Goal: Task Accomplishment & Management: Manage account settings

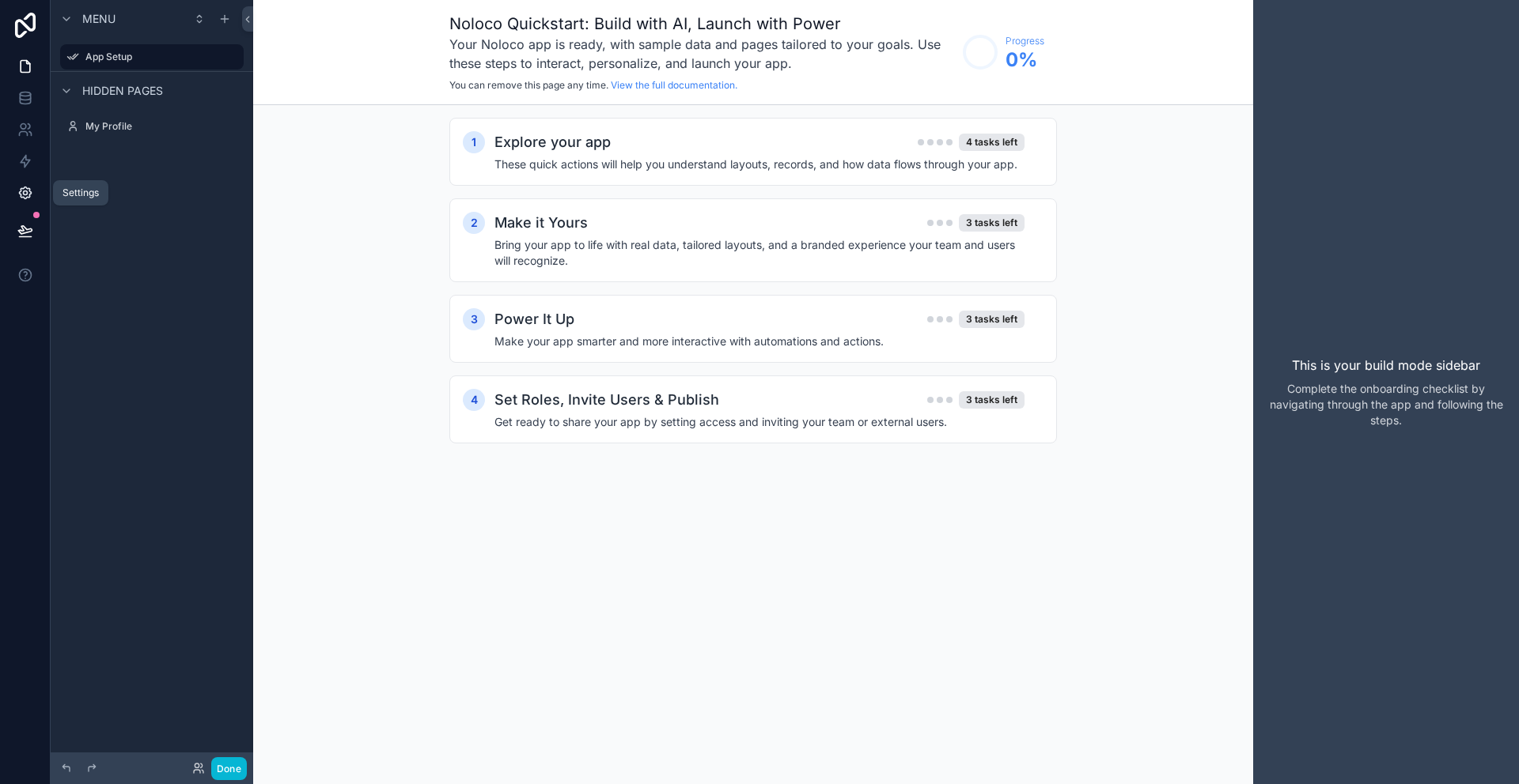
click at [24, 187] on icon at bounding box center [24, 193] width 12 height 12
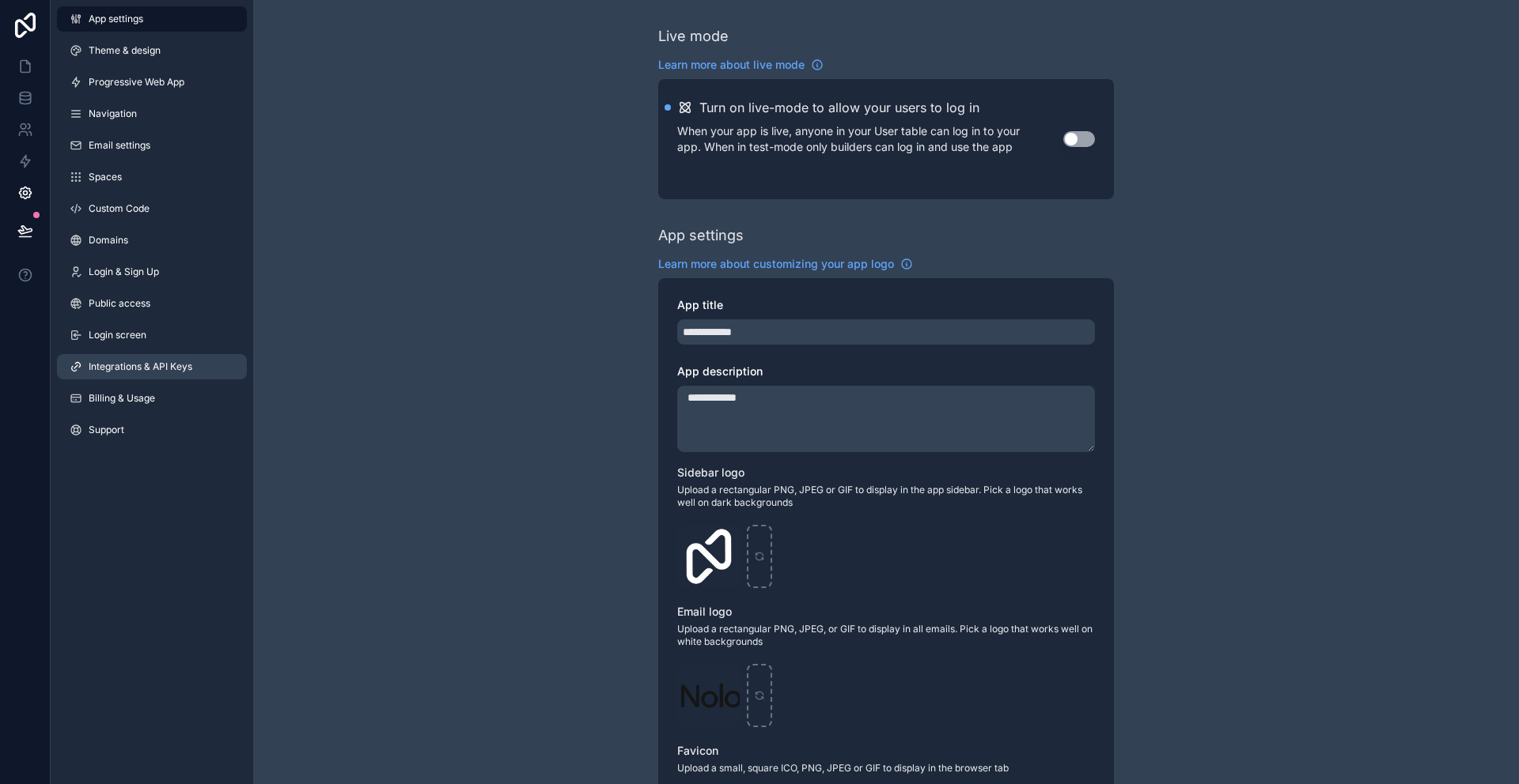
click at [147, 362] on span "Integrations & API Keys" at bounding box center [140, 367] width 104 height 12
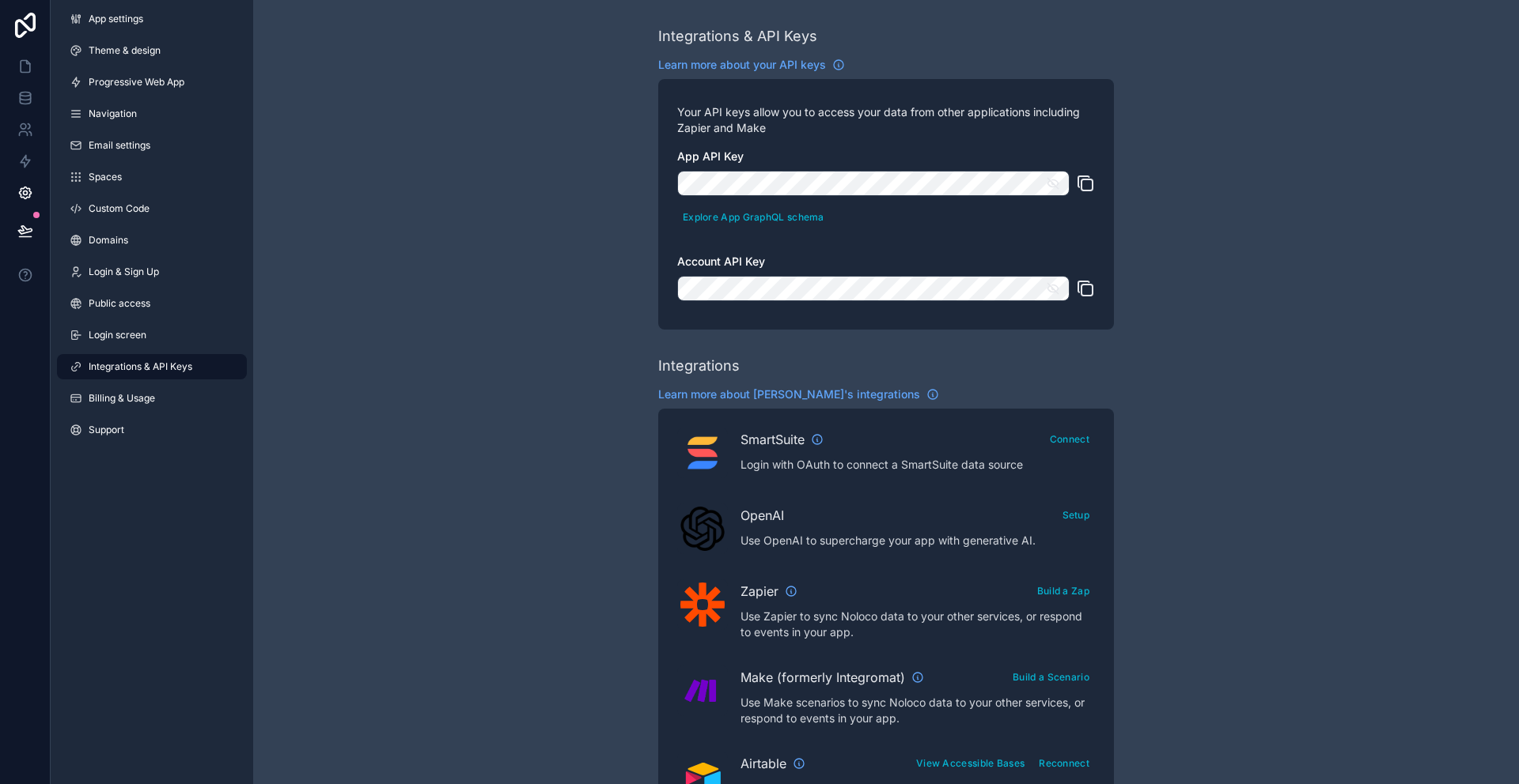
click at [1082, 181] on icon "scrollable content" at bounding box center [1087, 185] width 11 height 11
click at [1088, 285] on icon "scrollable content" at bounding box center [1085, 288] width 19 height 19
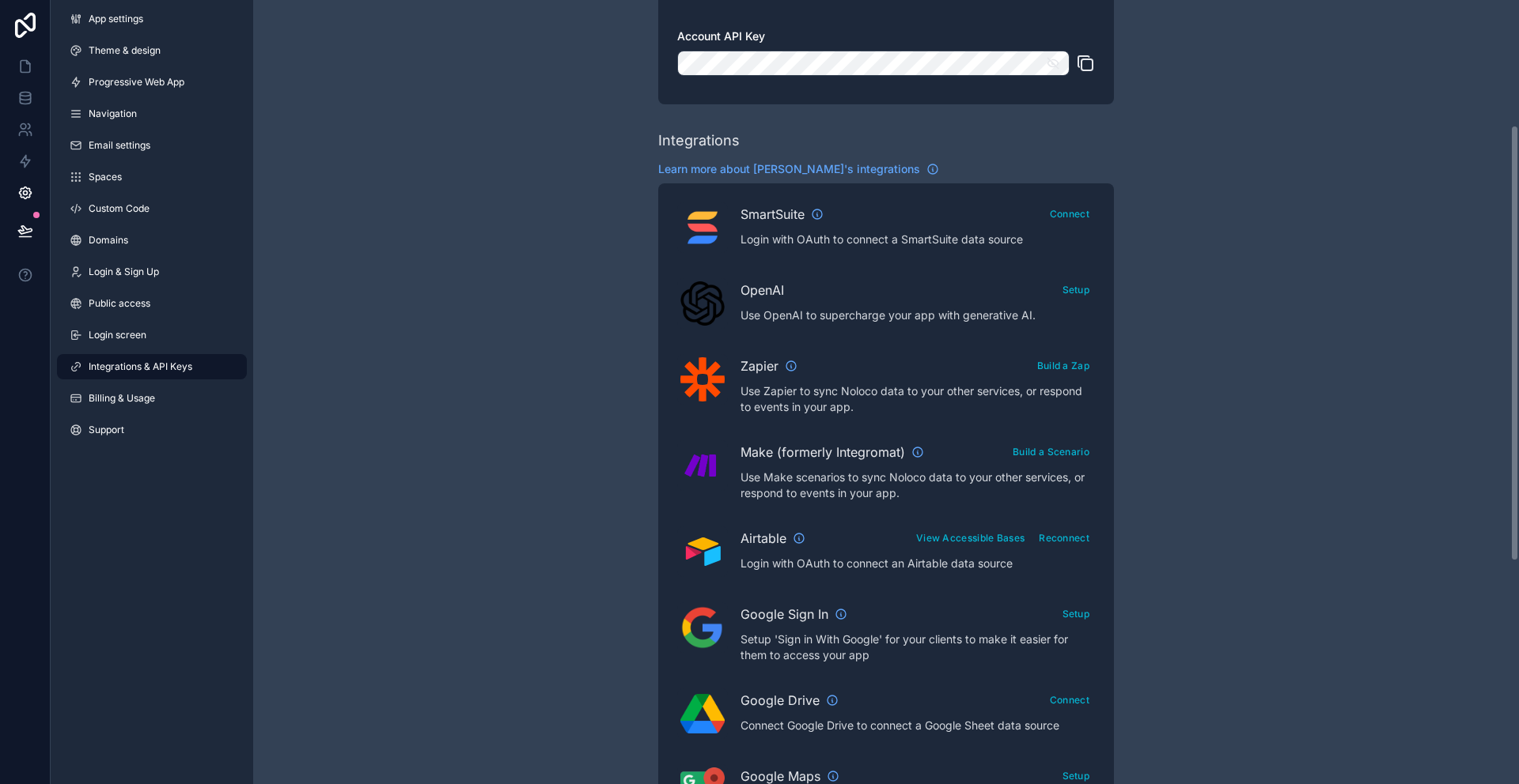
scroll to position [228, 0]
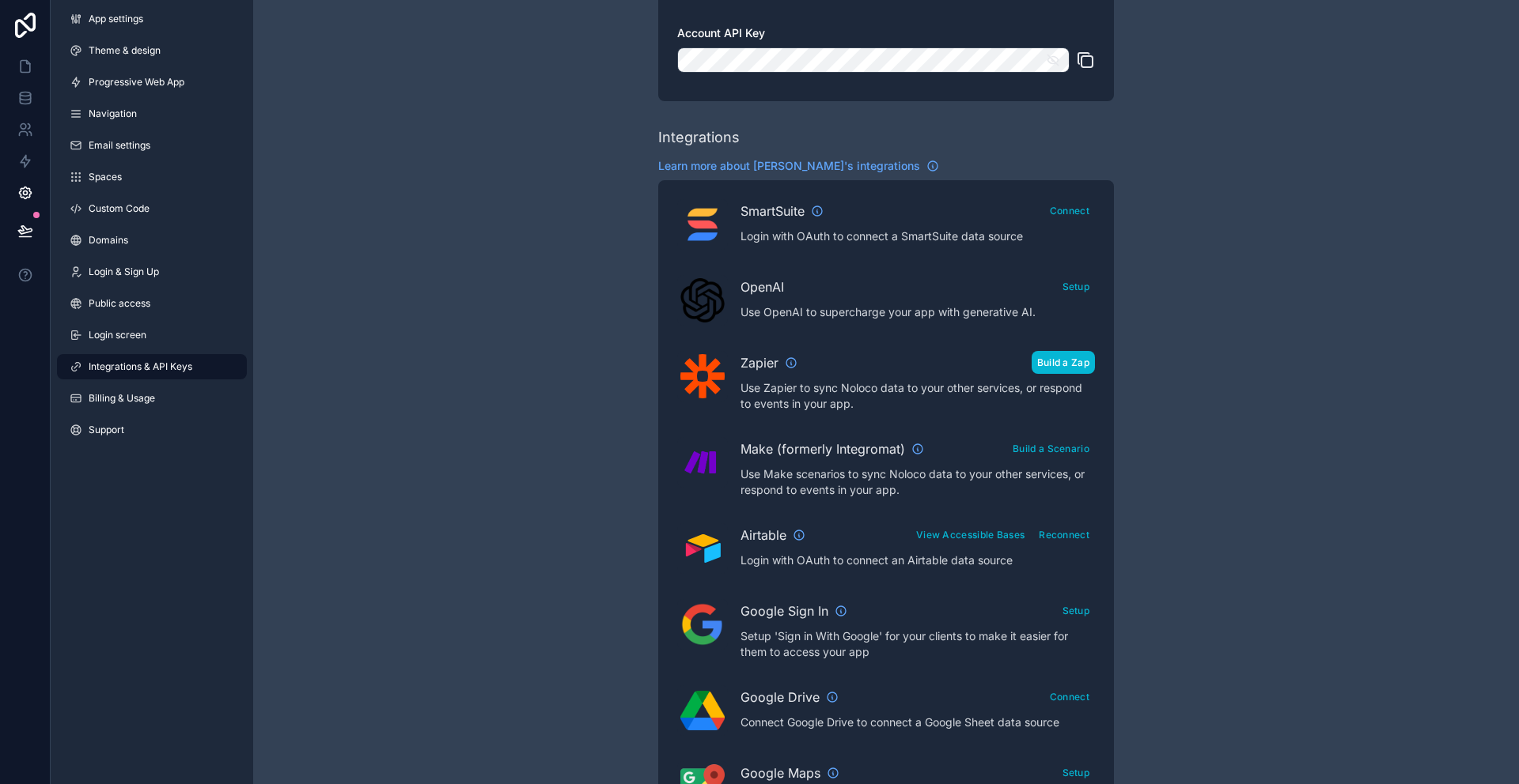
click at [1053, 354] on button "Build a Zap" at bounding box center [1063, 363] width 63 height 23
click at [773, 364] on span "Zapier" at bounding box center [760, 362] width 38 height 19
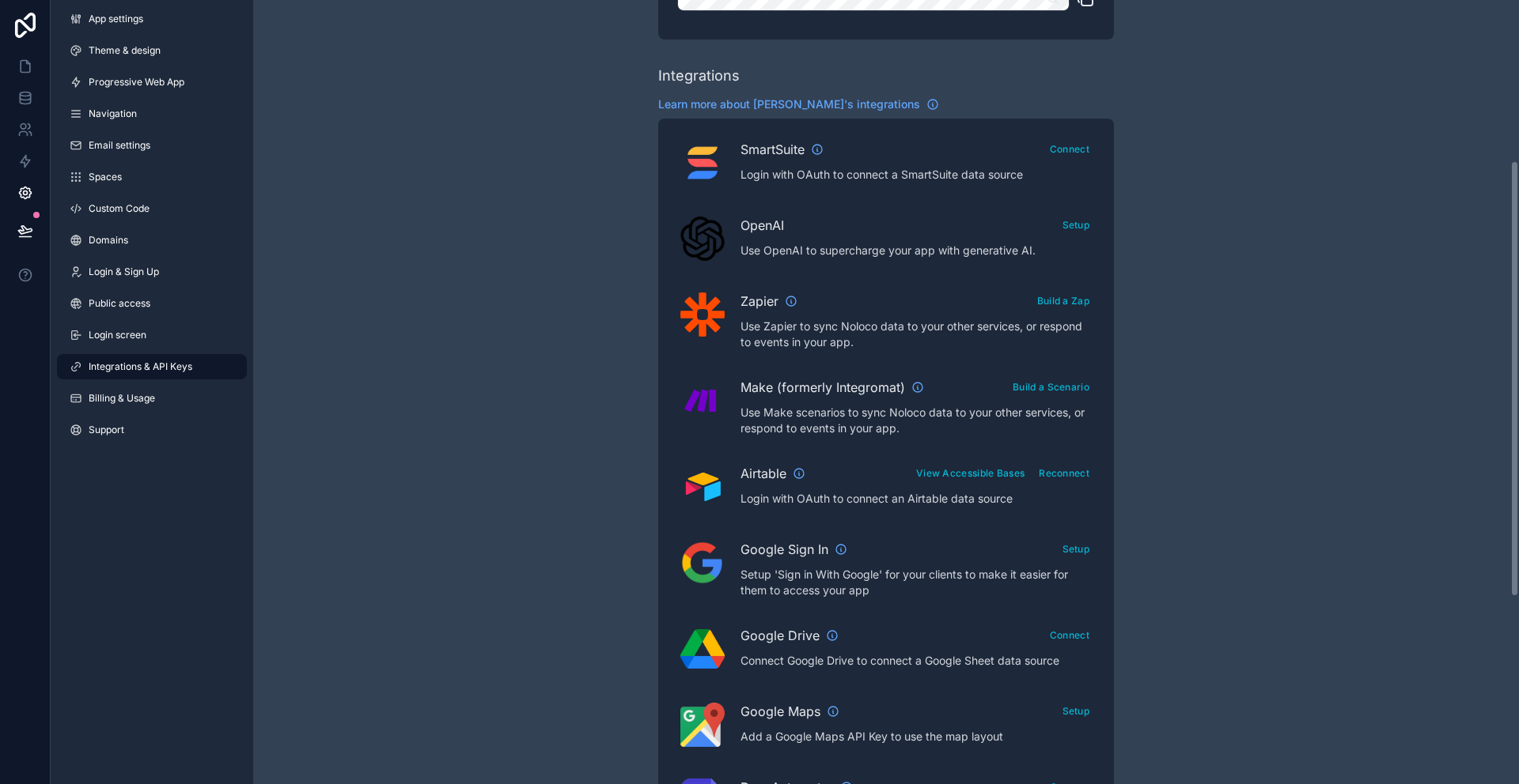
scroll to position [289, 0]
click at [1060, 303] on button "Build a Zap" at bounding box center [1063, 301] width 63 height 23
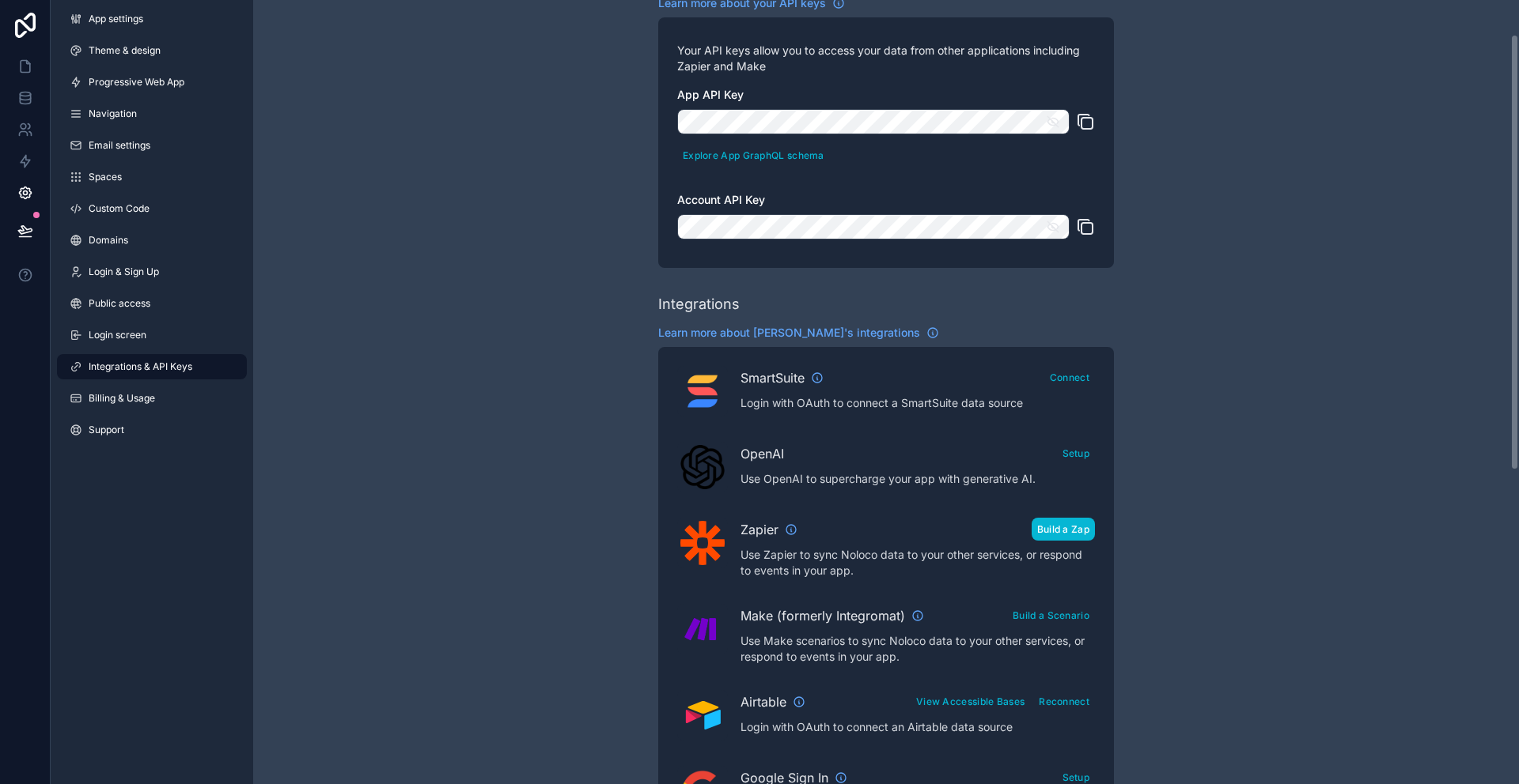
scroll to position [66, 0]
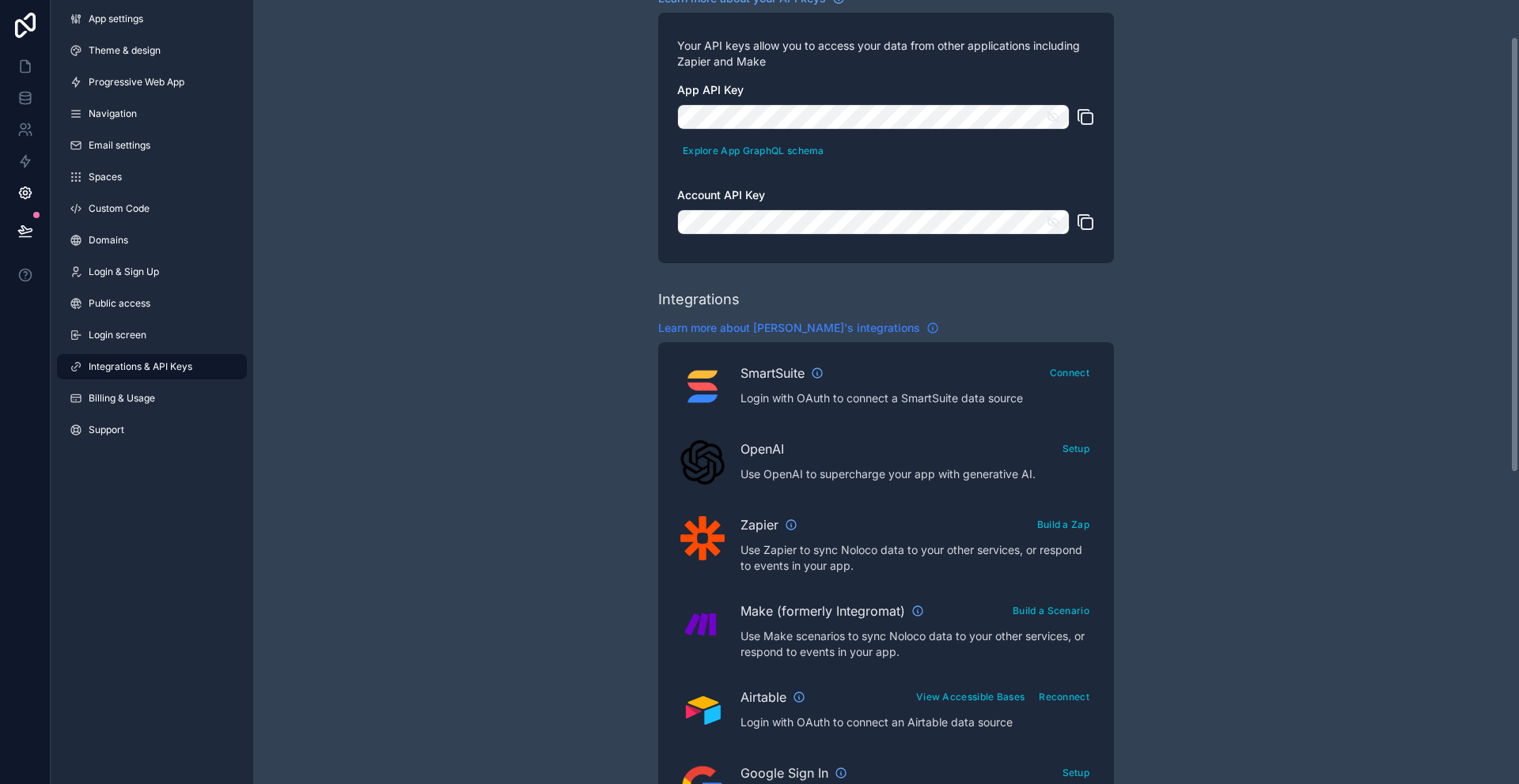
click at [845, 327] on span "Learn more about [PERSON_NAME]'s integrations" at bounding box center [789, 328] width 261 height 16
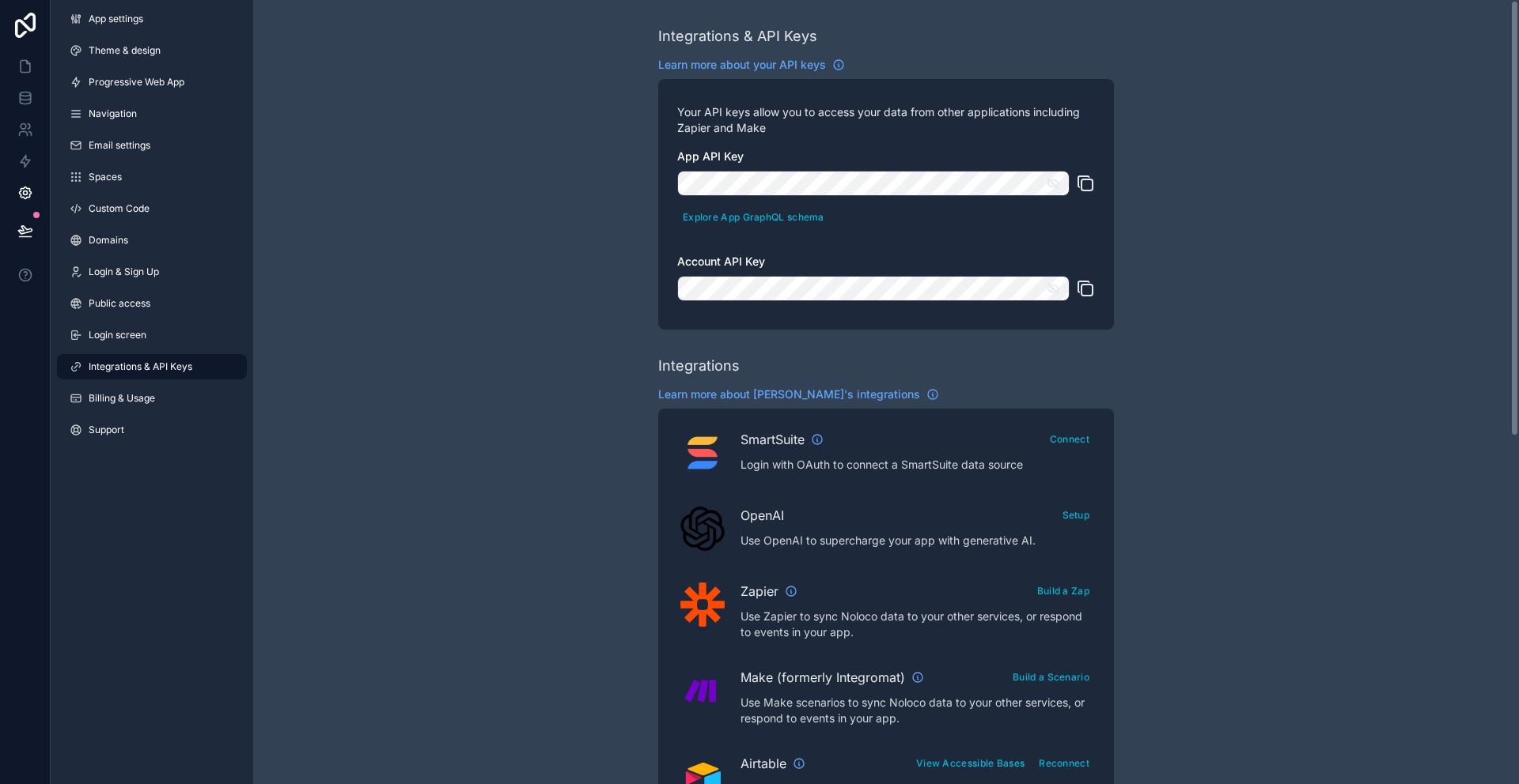
click at [1088, 180] on icon "scrollable content" at bounding box center [1085, 183] width 19 height 19
click at [158, 363] on span "Integrations & API Keys" at bounding box center [140, 367] width 104 height 12
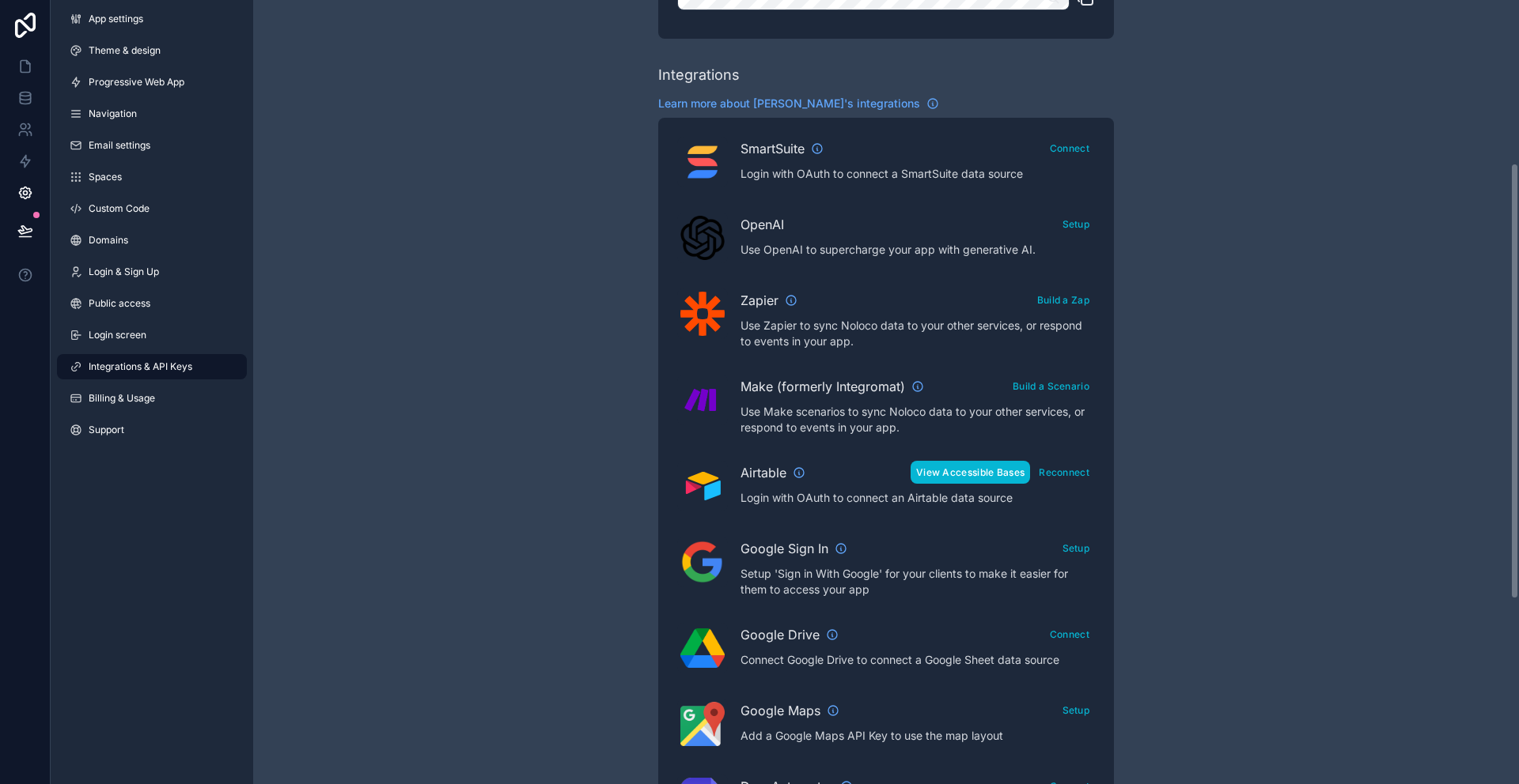
scroll to position [290, 0]
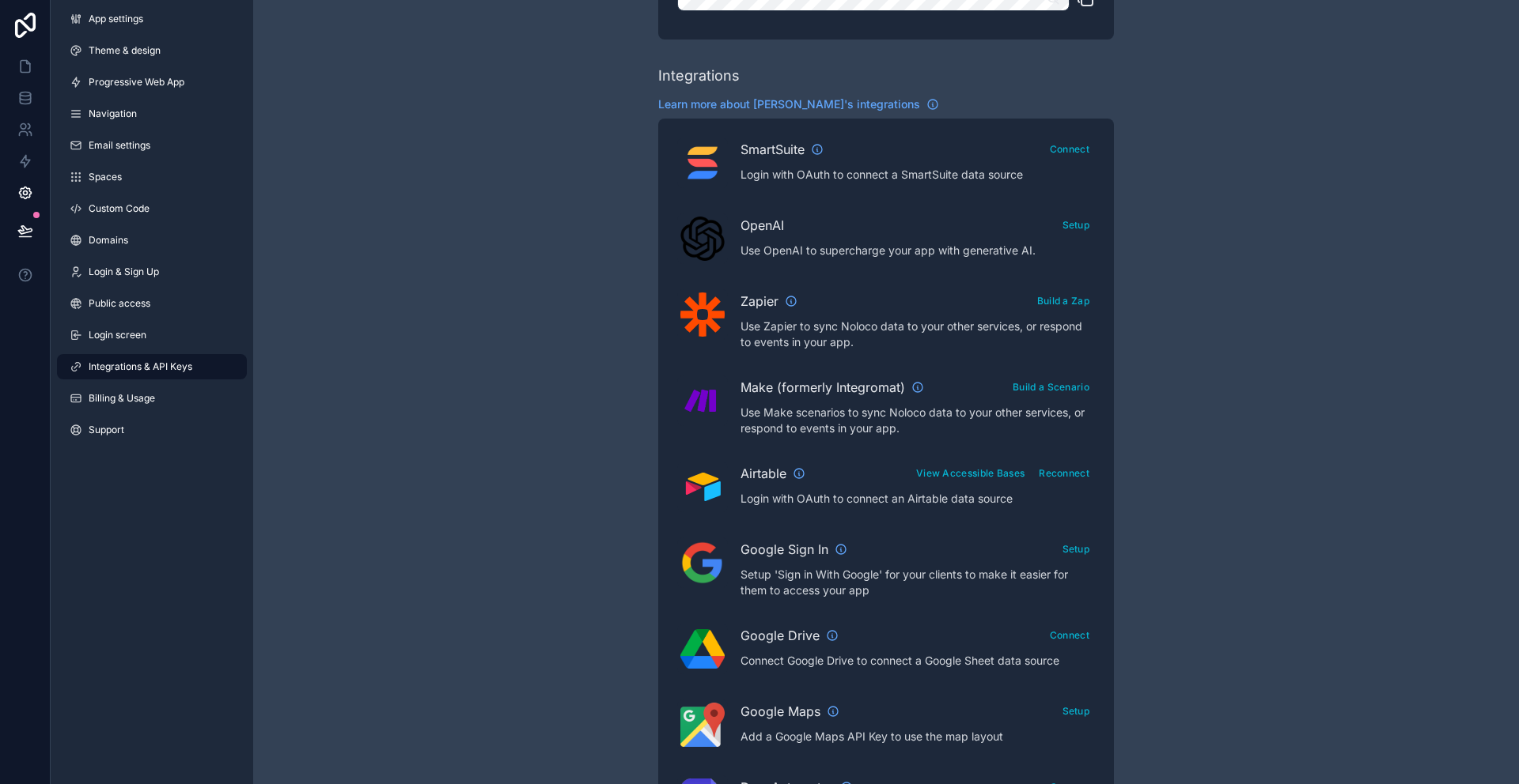
click at [696, 318] on img "scrollable content" at bounding box center [702, 315] width 45 height 45
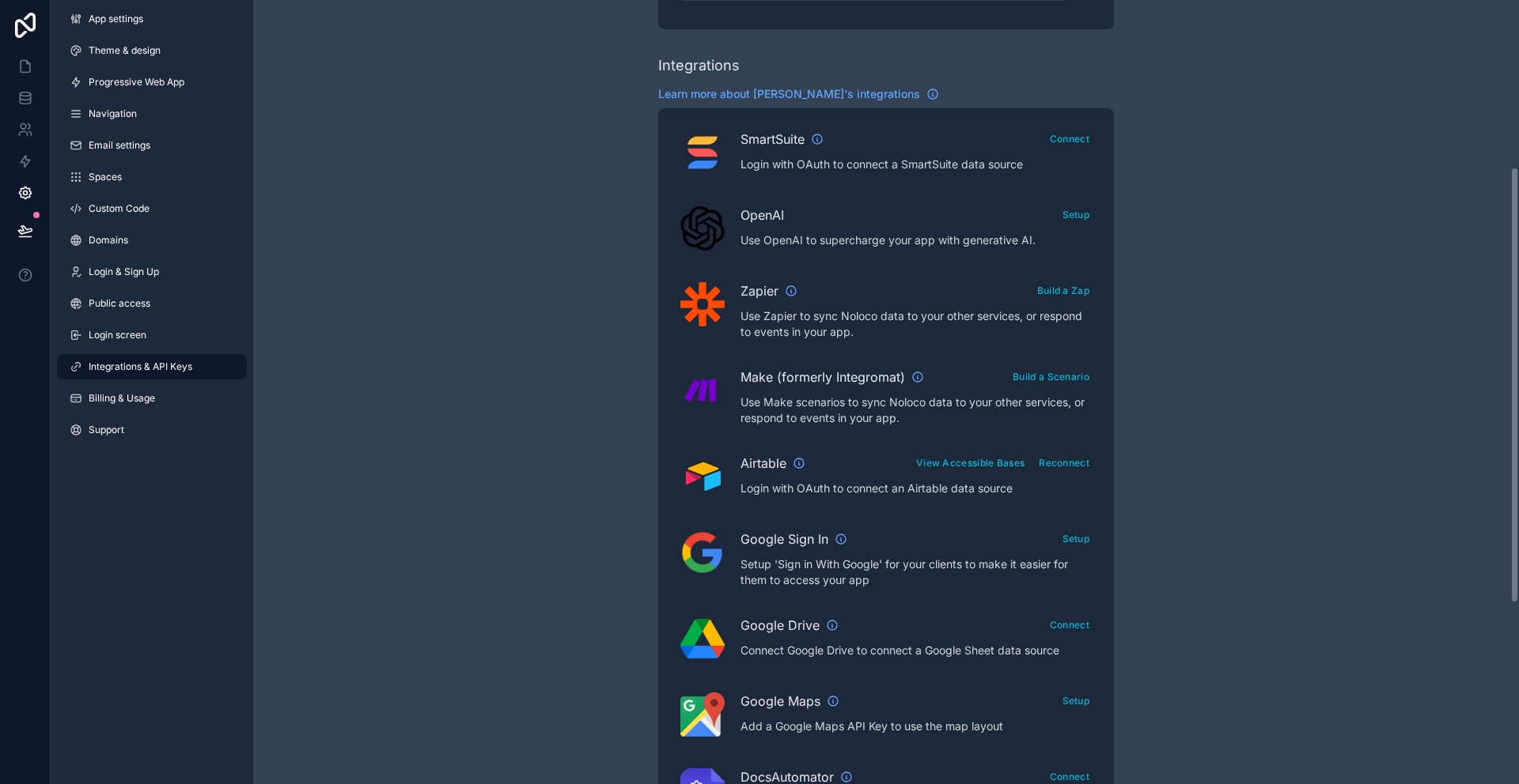
scroll to position [287, 0]
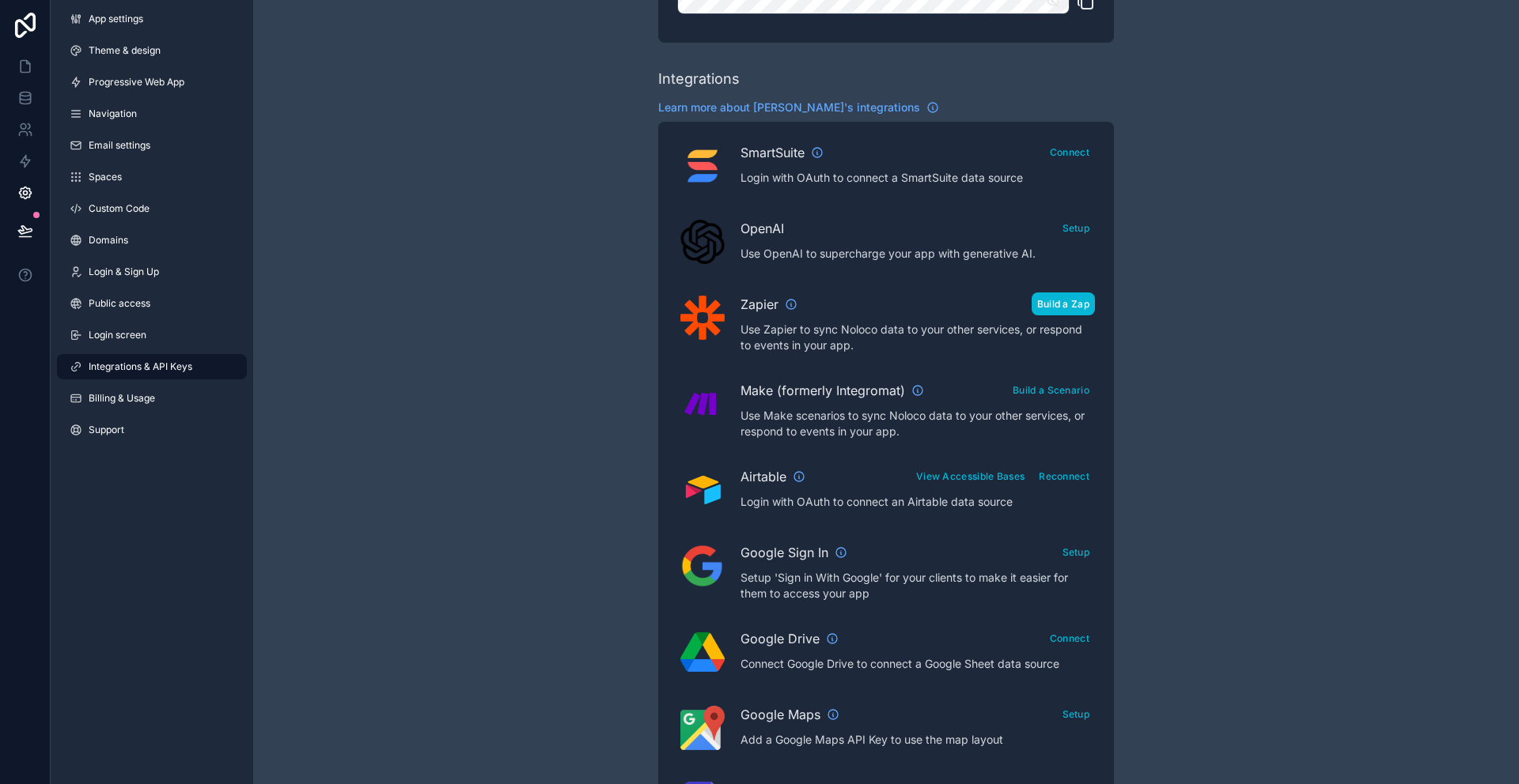
click at [1088, 309] on button "Build a Zap" at bounding box center [1063, 304] width 63 height 23
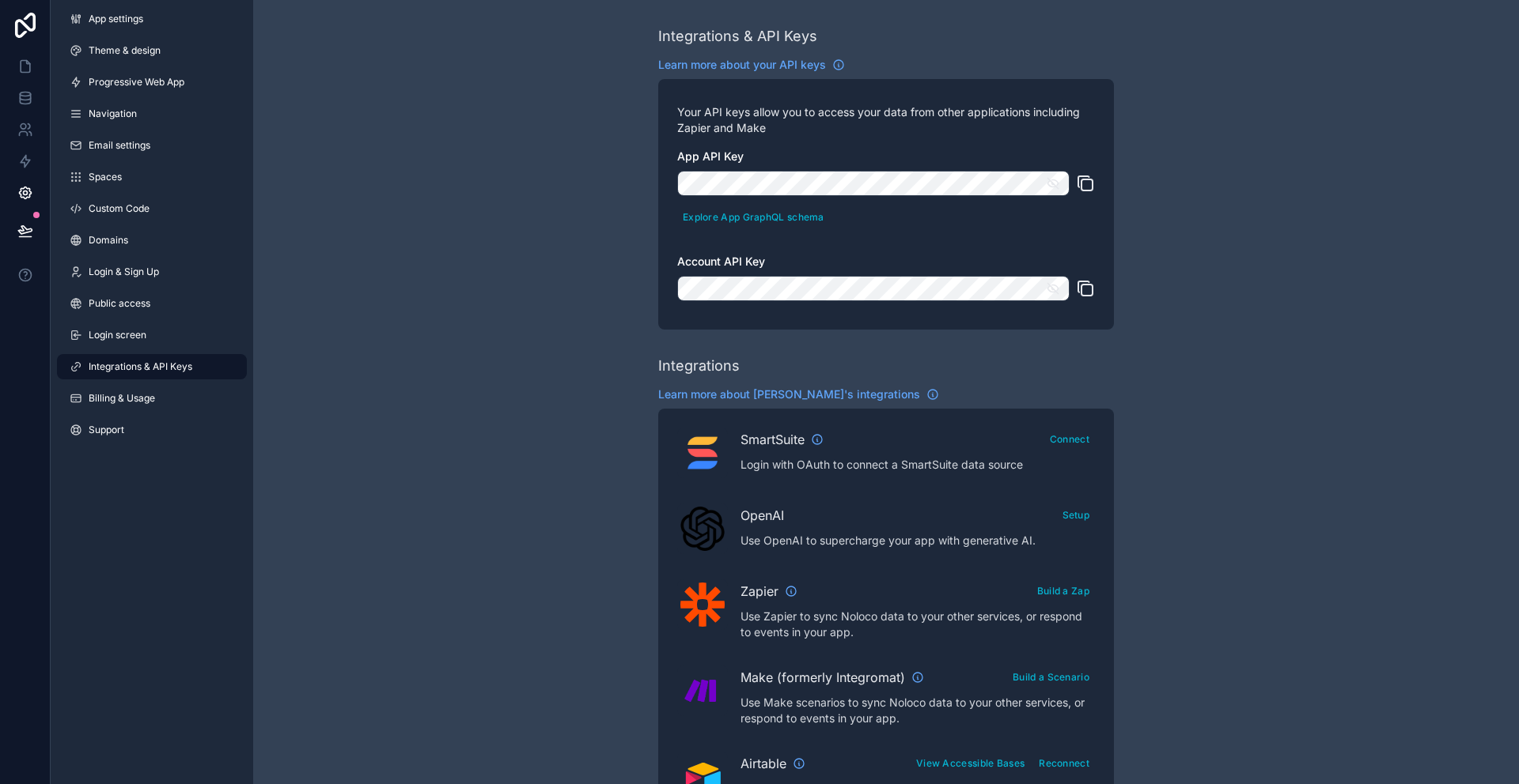
click at [1088, 183] on icon "scrollable content" at bounding box center [1085, 183] width 19 height 19
click at [1075, 283] on div "scrollable content" at bounding box center [886, 288] width 418 height 25
click at [1081, 283] on icon "scrollable content" at bounding box center [1085, 288] width 19 height 19
click at [1089, 183] on icon "scrollable content" at bounding box center [1085, 183] width 19 height 19
click at [1050, 183] on icon "scrollable content" at bounding box center [1053, 184] width 14 height 14
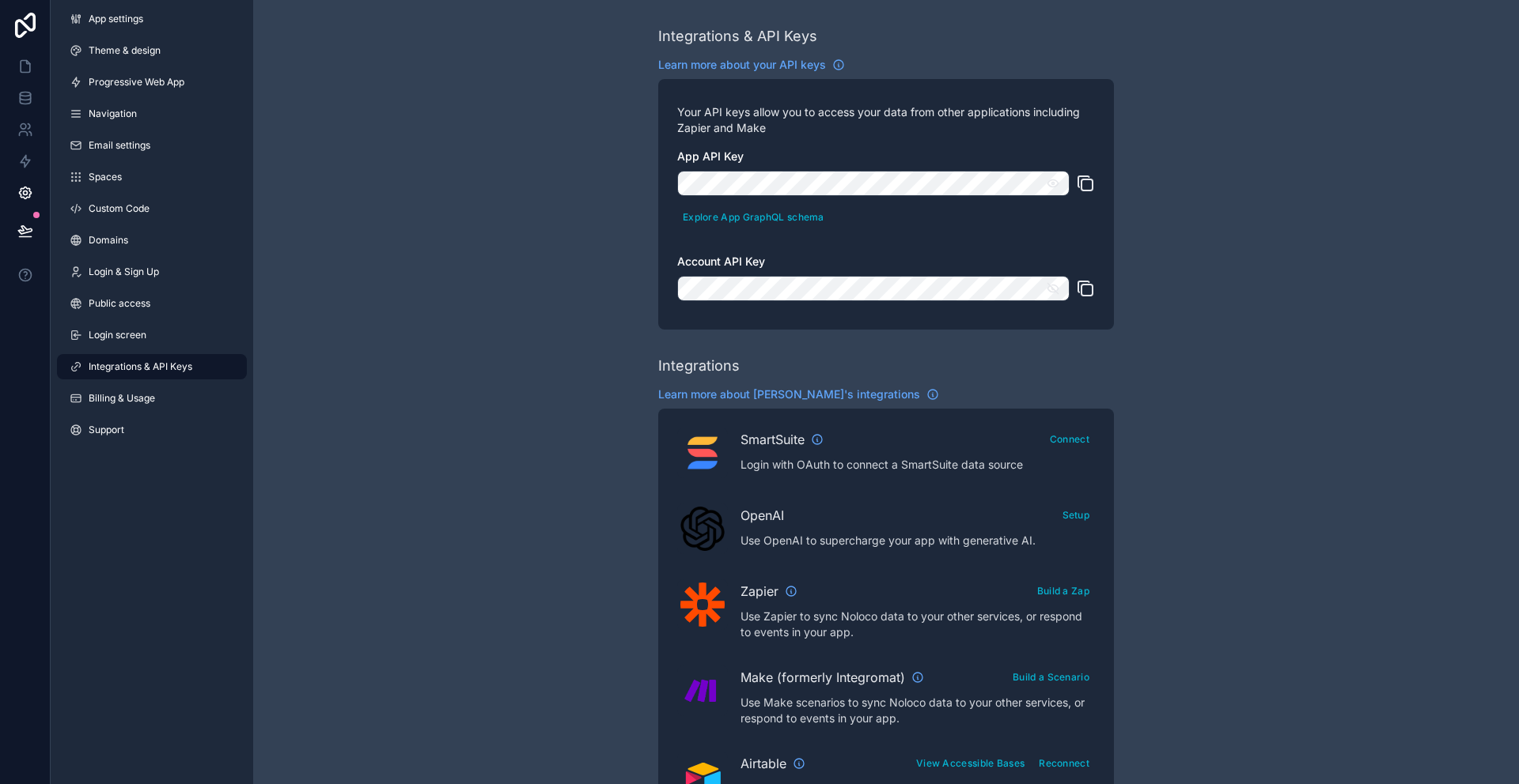
click at [1052, 290] on icon "scrollable content" at bounding box center [1053, 289] width 14 height 14
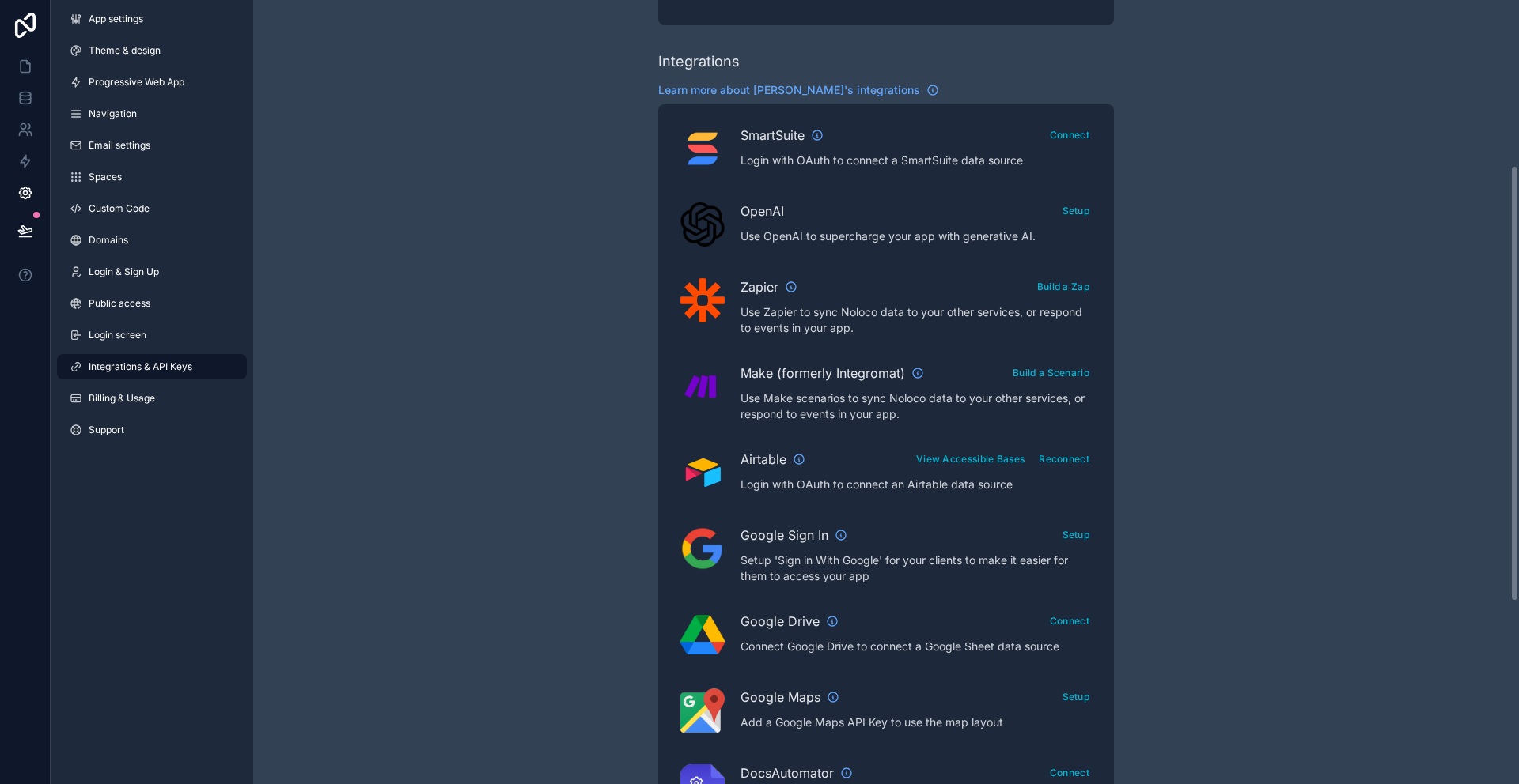
scroll to position [264, 0]
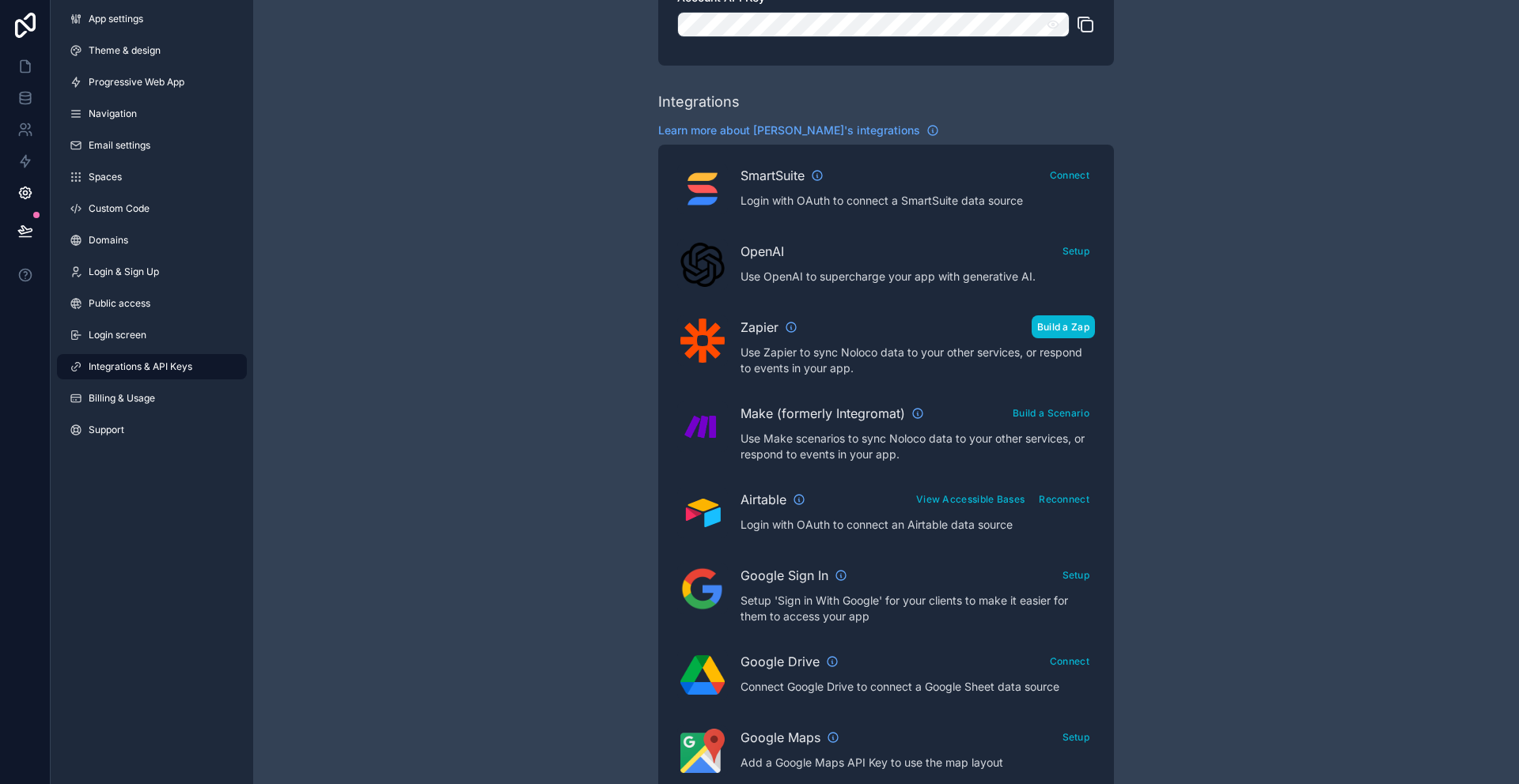
click at [1083, 326] on button "Build a Zap" at bounding box center [1063, 327] width 63 height 23
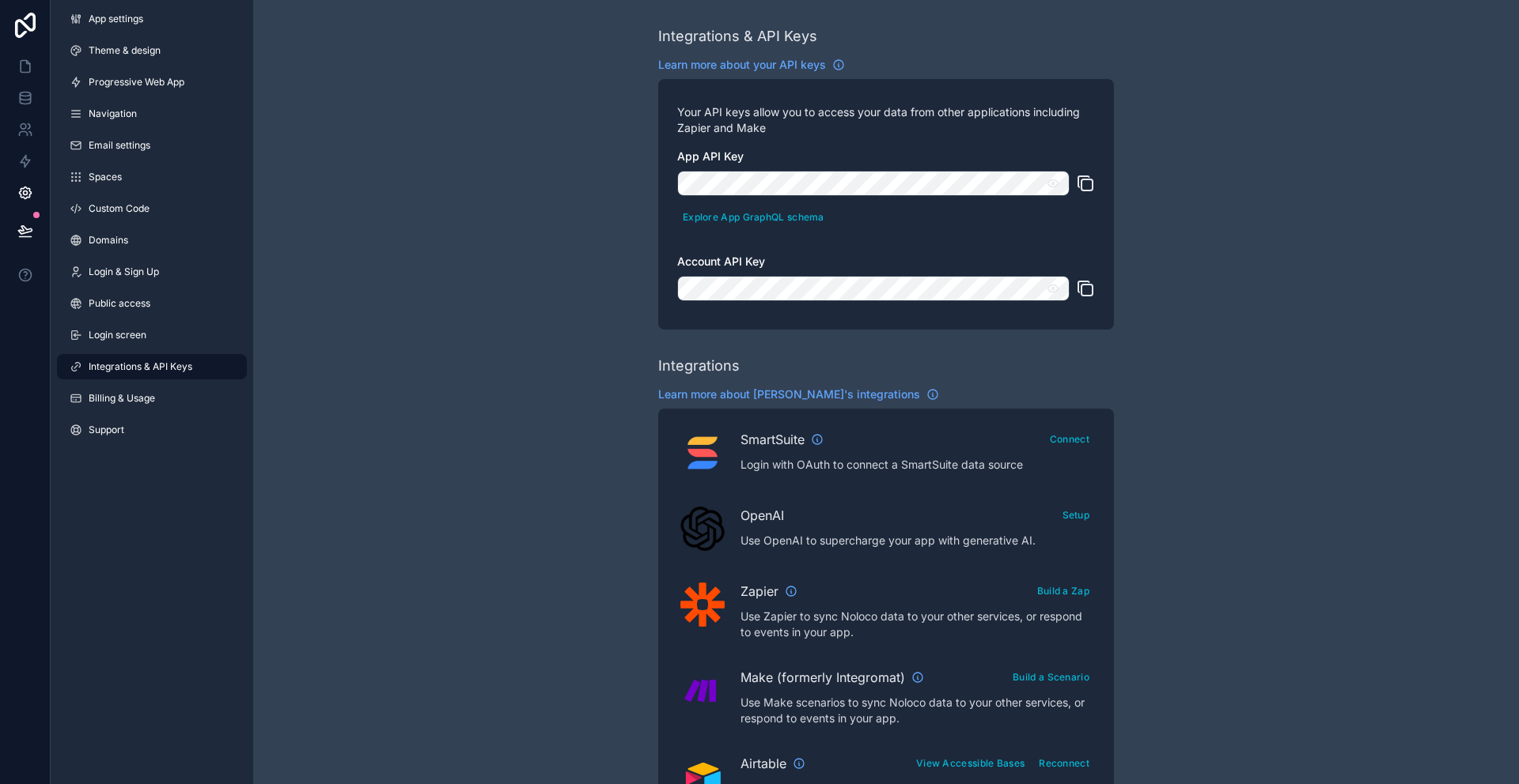
click at [1080, 183] on icon "scrollable content" at bounding box center [1085, 183] width 19 height 19
click at [1082, 283] on icon "scrollable content" at bounding box center [1085, 288] width 19 height 19
click at [793, 210] on button "Explore App GraphQL schema" at bounding box center [753, 218] width 153 height 23
click at [1052, 183] on icon "scrollable content" at bounding box center [1053, 184] width 3 height 3
click at [1052, 181] on icon "scrollable content" at bounding box center [1053, 184] width 14 height 14
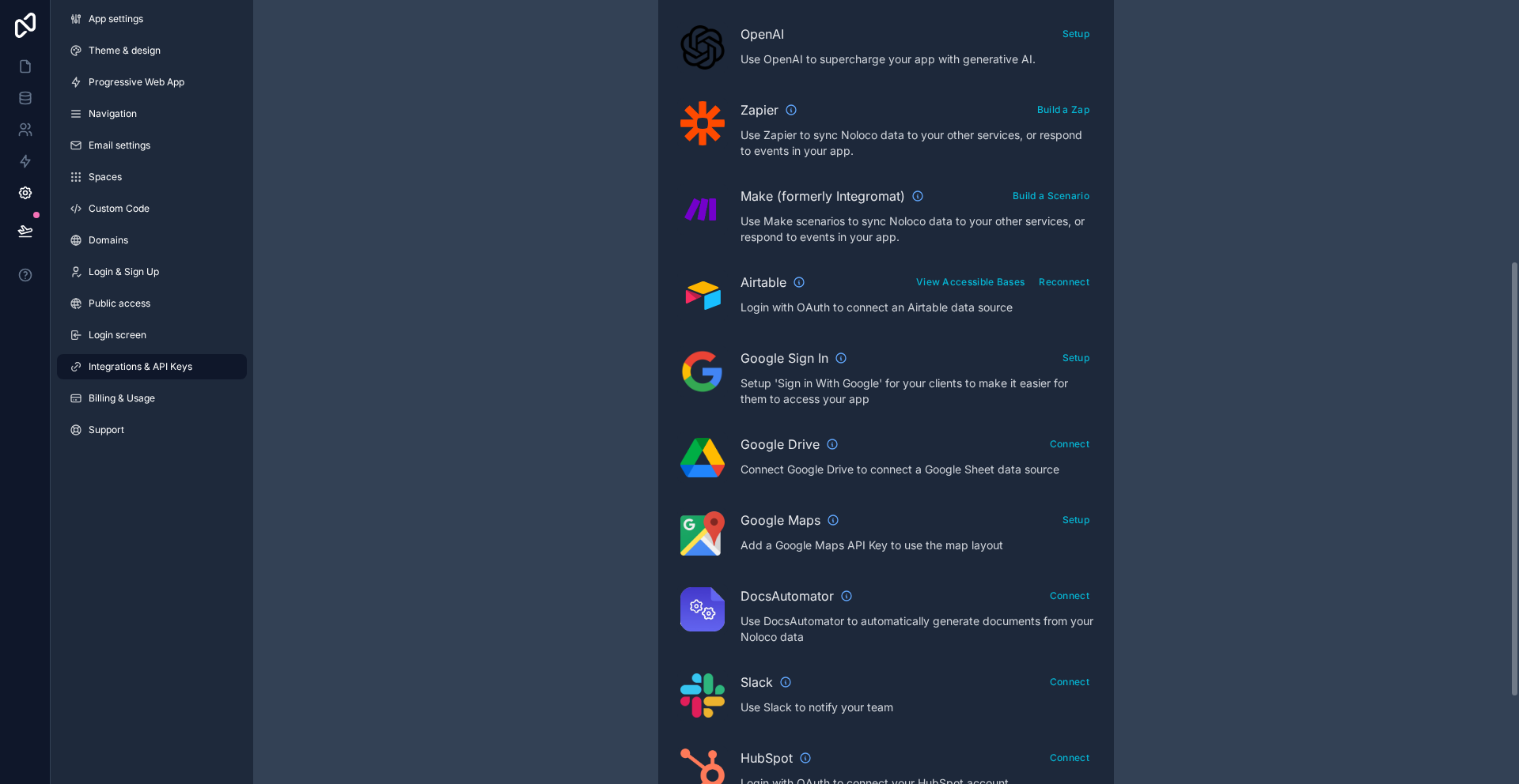
scroll to position [439, 0]
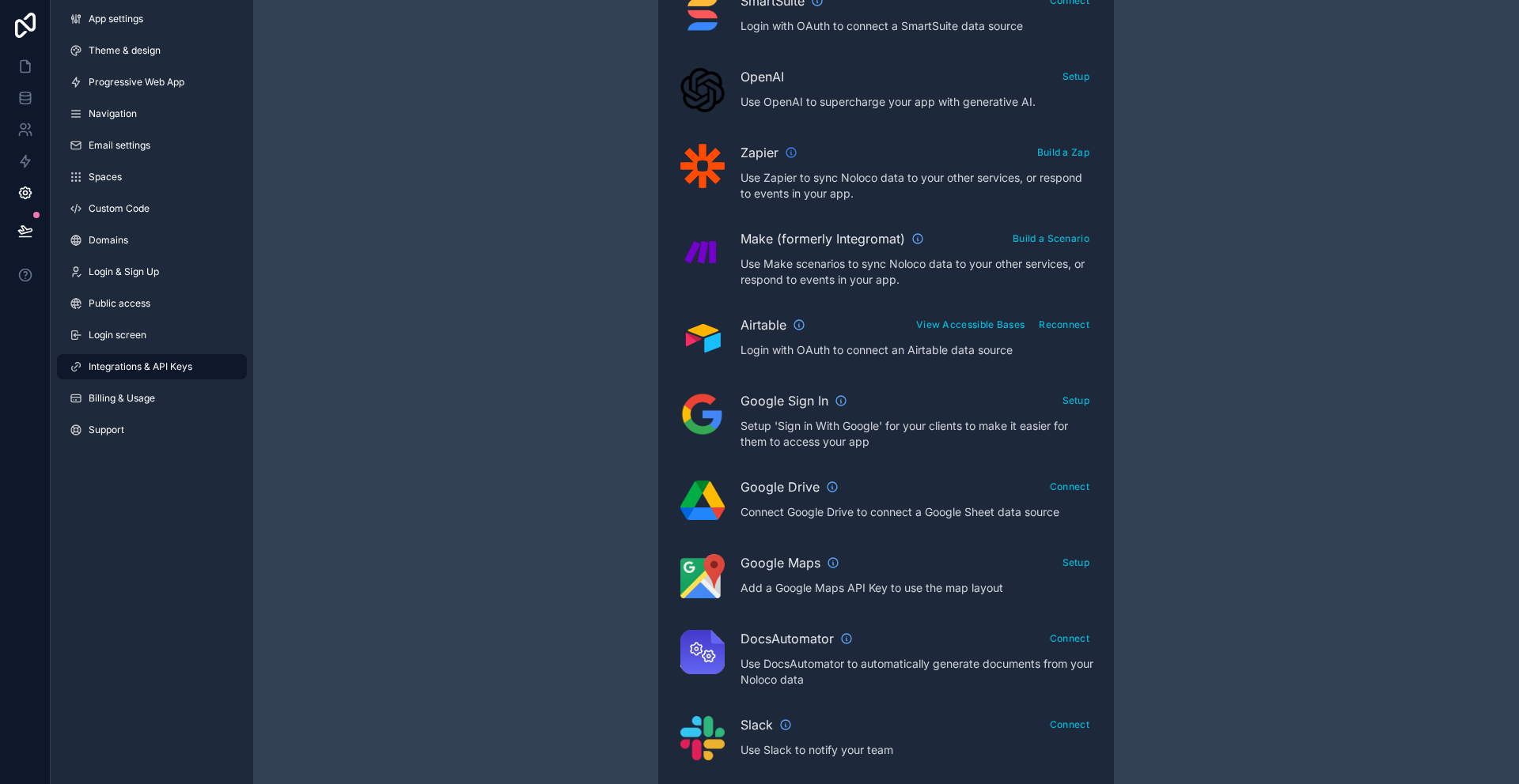
click at [792, 150] on icon "scrollable content" at bounding box center [791, 153] width 12 height 12
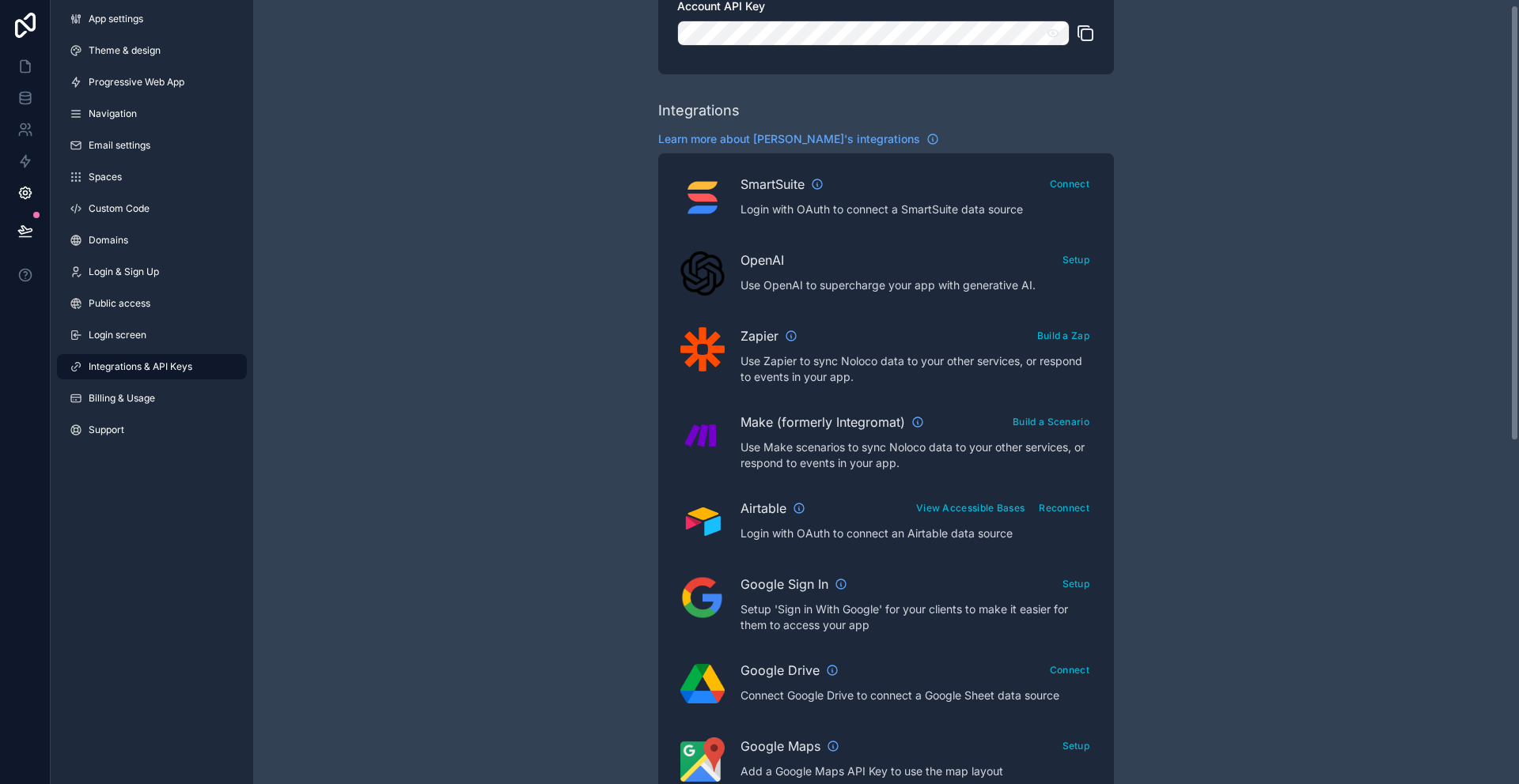
scroll to position [0, 0]
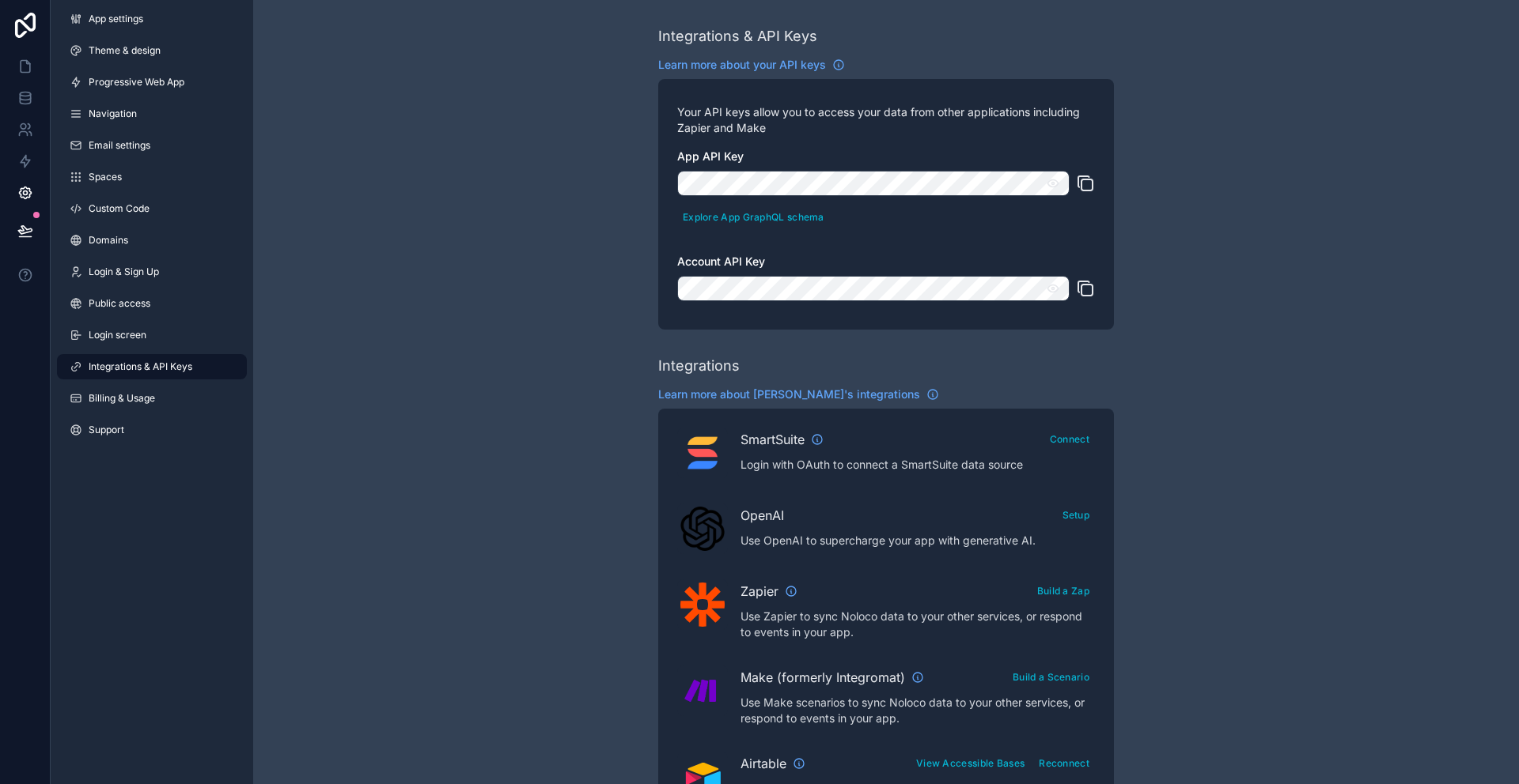
click at [1082, 178] on icon "scrollable content" at bounding box center [1085, 183] width 19 height 19
click at [147, 23] on link "App settings" at bounding box center [152, 19] width 190 height 25
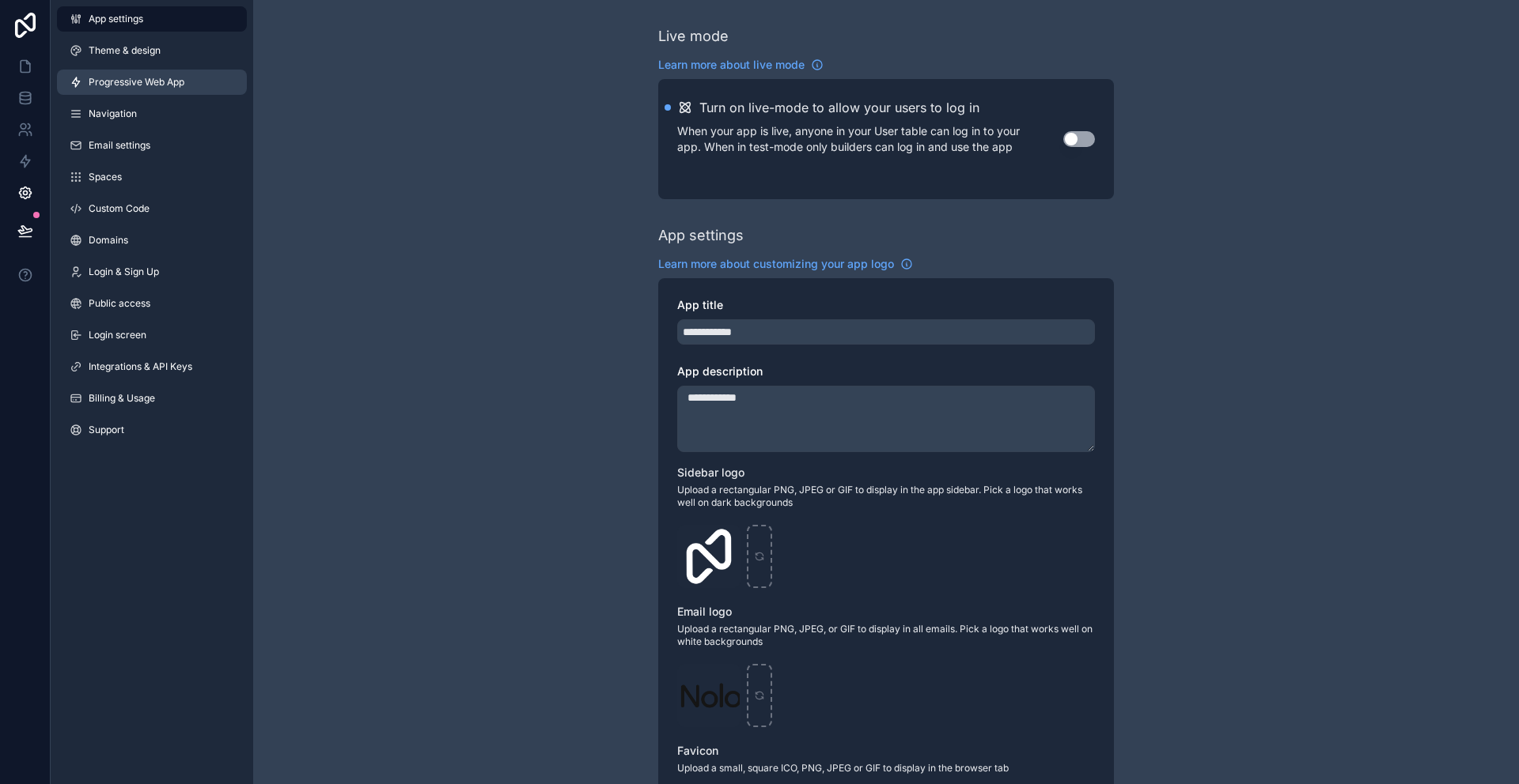
click at [151, 79] on span "Progressive Web App" at bounding box center [136, 82] width 95 height 12
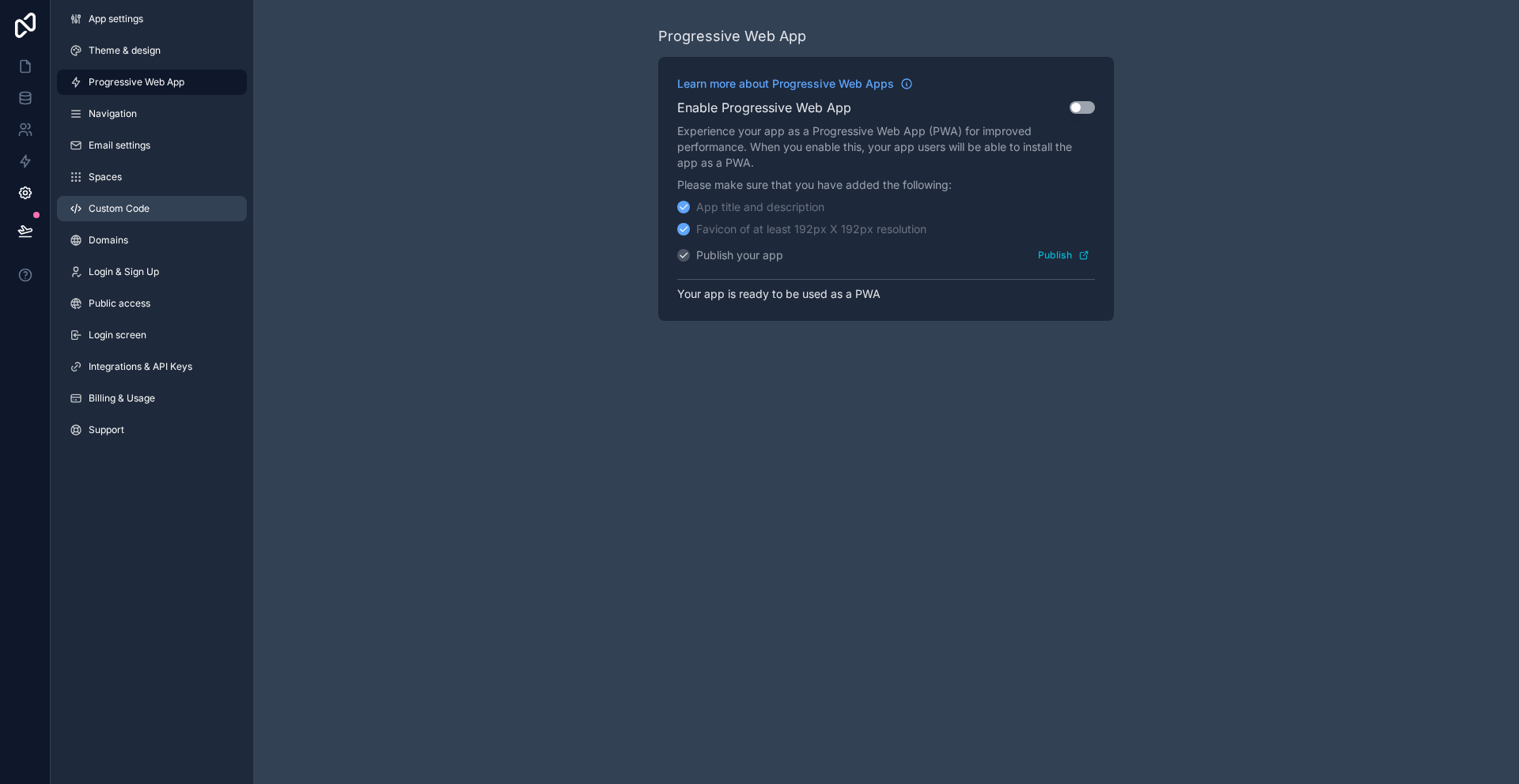
click at [118, 212] on span "Custom Code" at bounding box center [119, 209] width 61 height 12
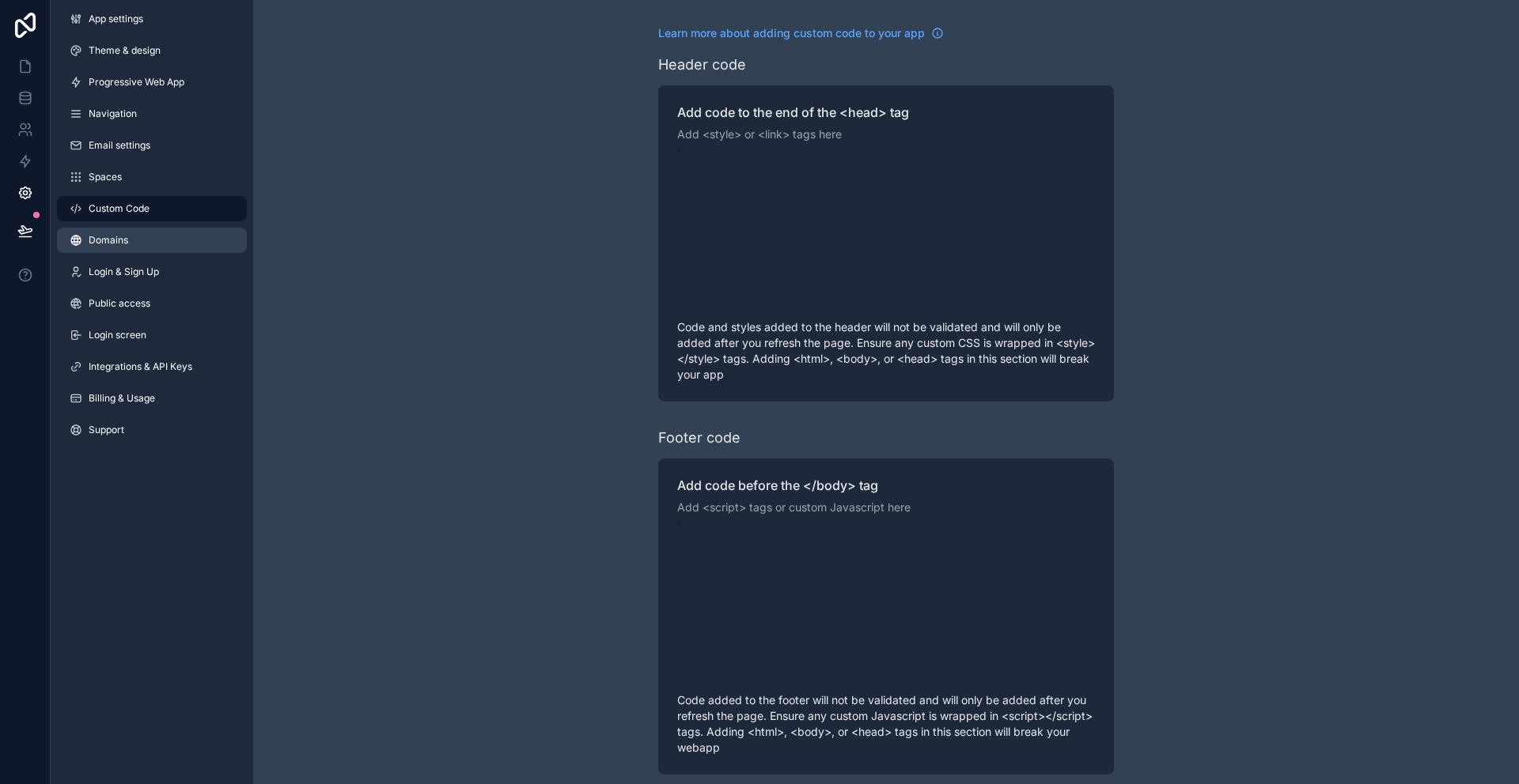
click at [116, 233] on link "Domains" at bounding box center [152, 240] width 190 height 25
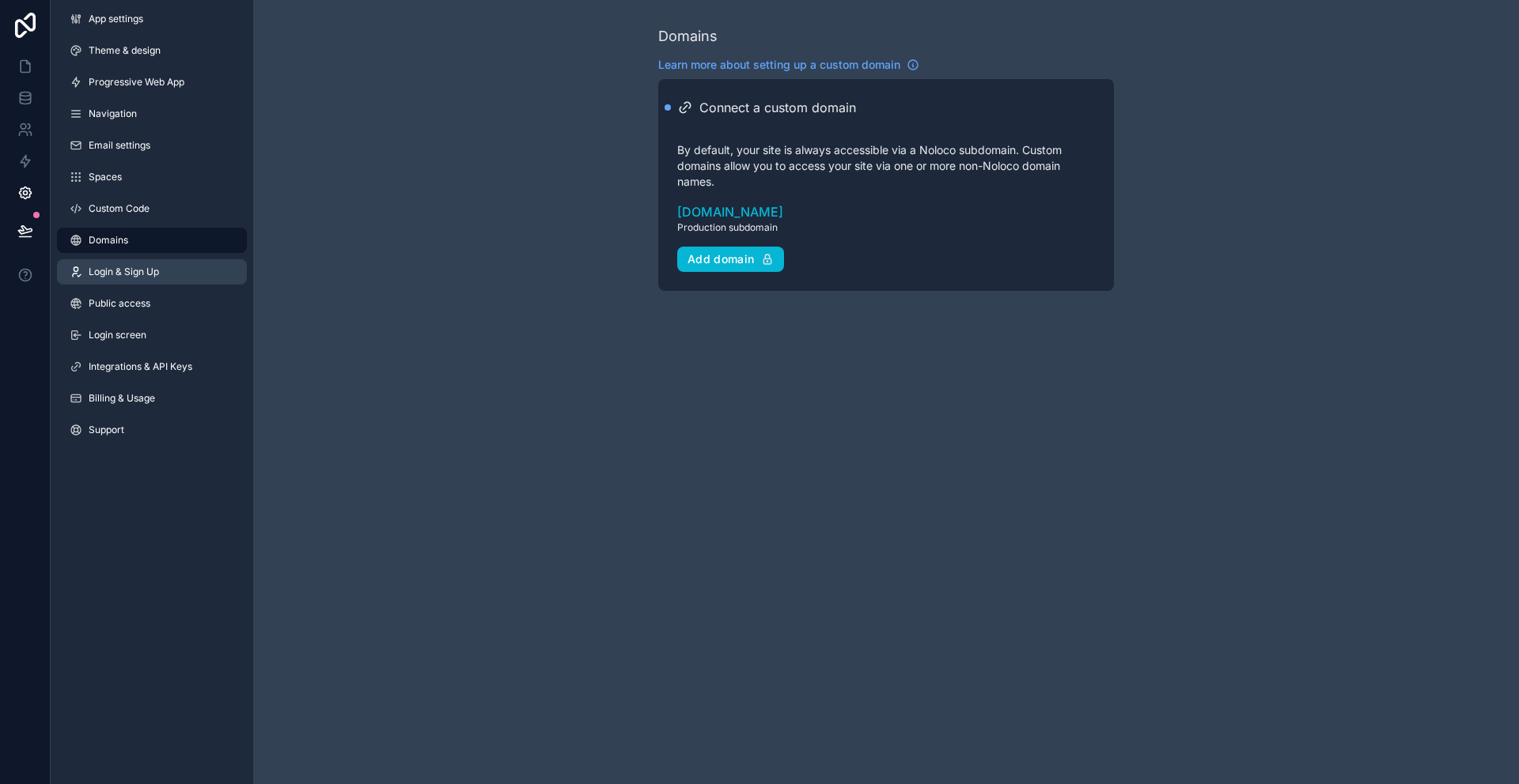
click at [118, 263] on link "Login & Sign Up" at bounding box center [152, 272] width 190 height 25
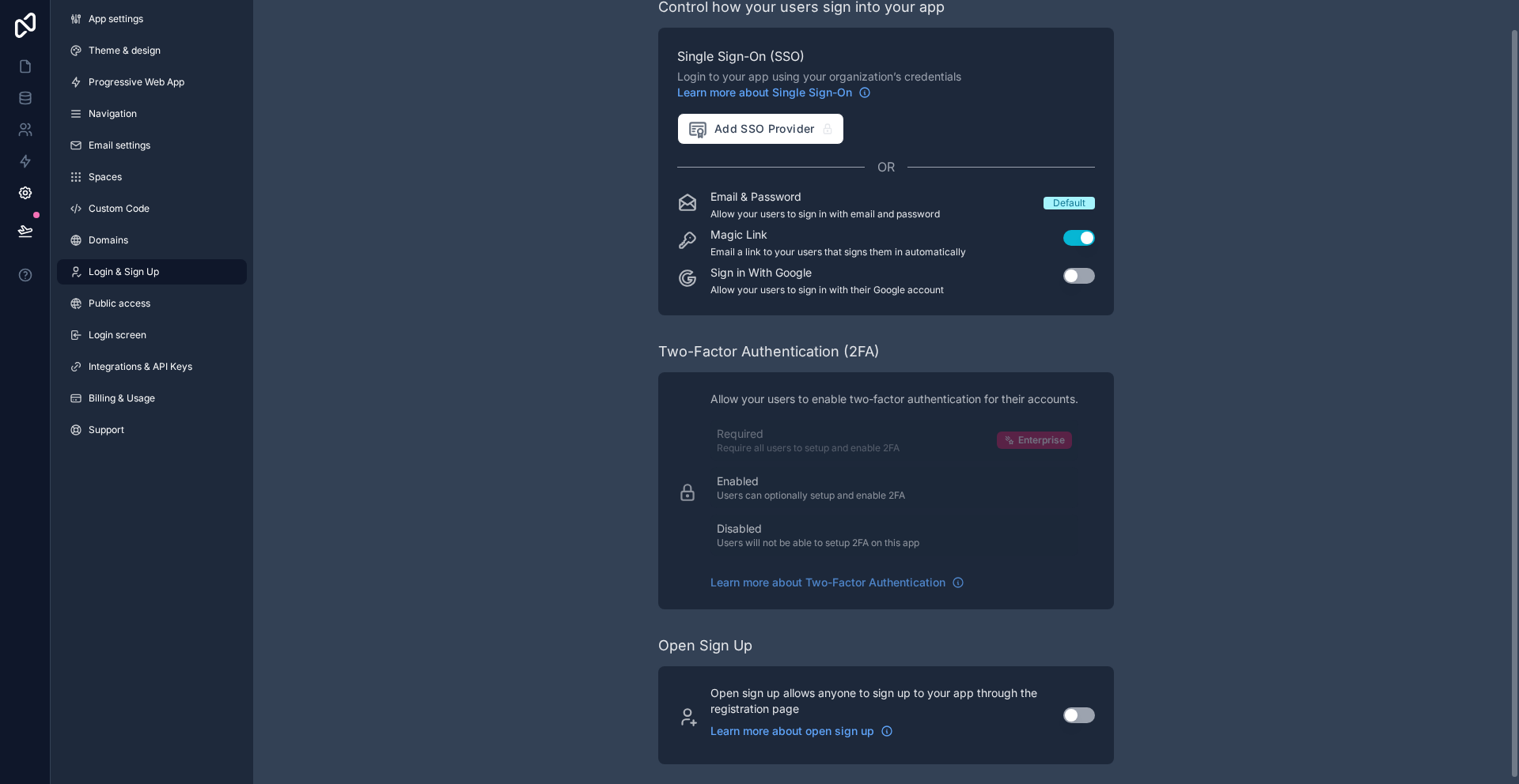
scroll to position [35, 0]
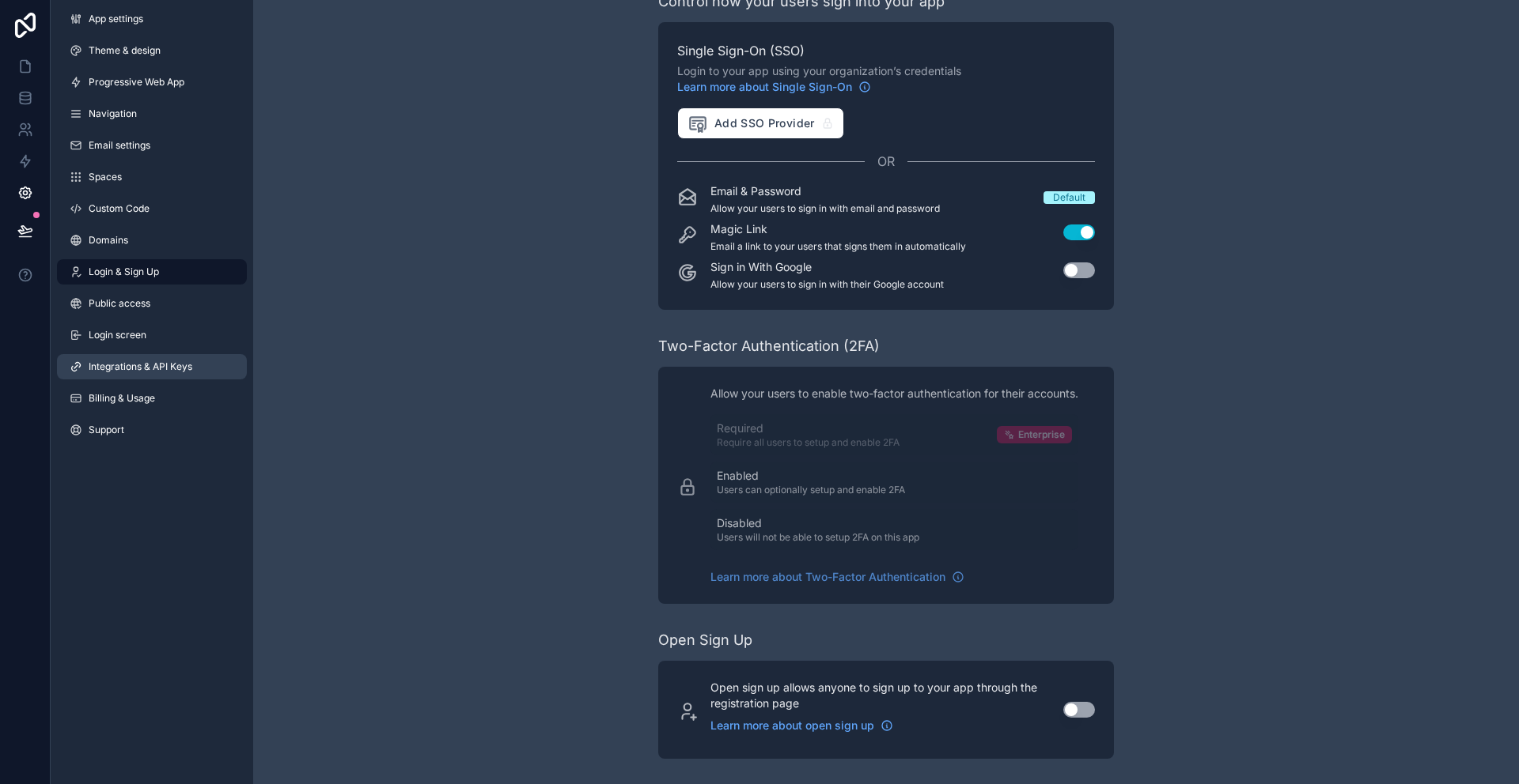
click at [118, 366] on span "Integrations & API Keys" at bounding box center [140, 367] width 104 height 12
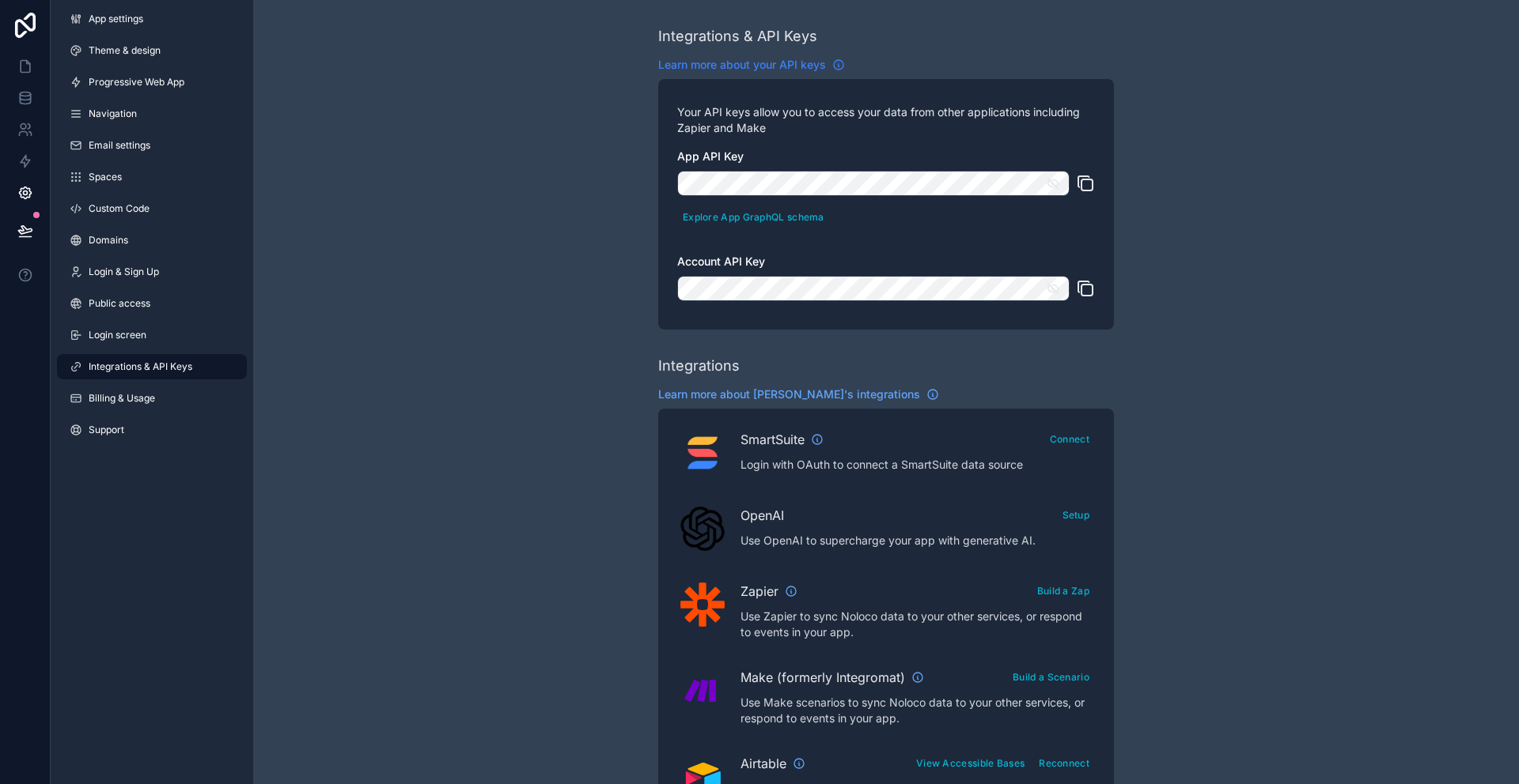
click at [807, 66] on span "Learn more about your API keys" at bounding box center [743, 65] width 168 height 16
